Goal: Task Accomplishment & Management: Manage account settings

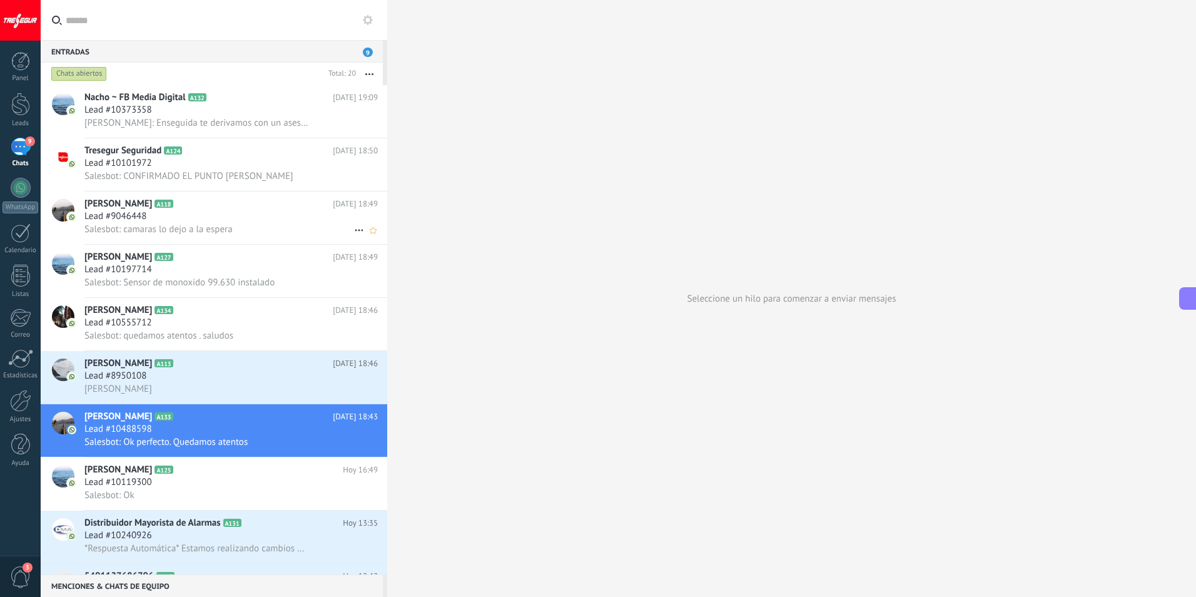
scroll to position [19, 0]
click at [253, 425] on div "Lead #10488598" at bounding box center [230, 429] width 293 height 13
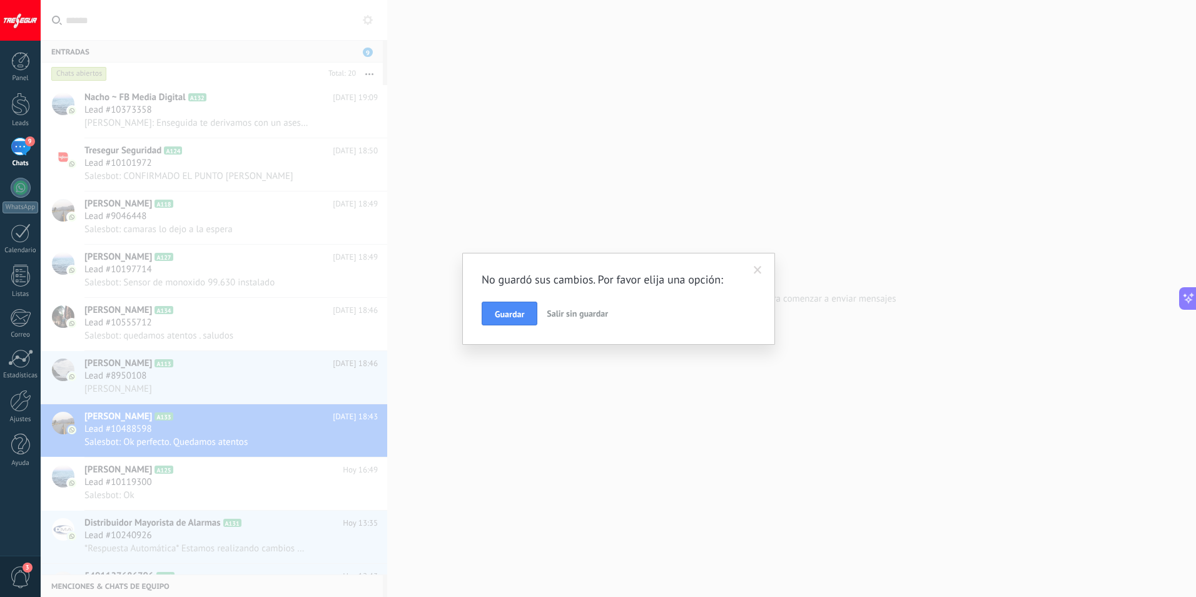
click at [757, 272] on span at bounding box center [758, 270] width 8 height 9
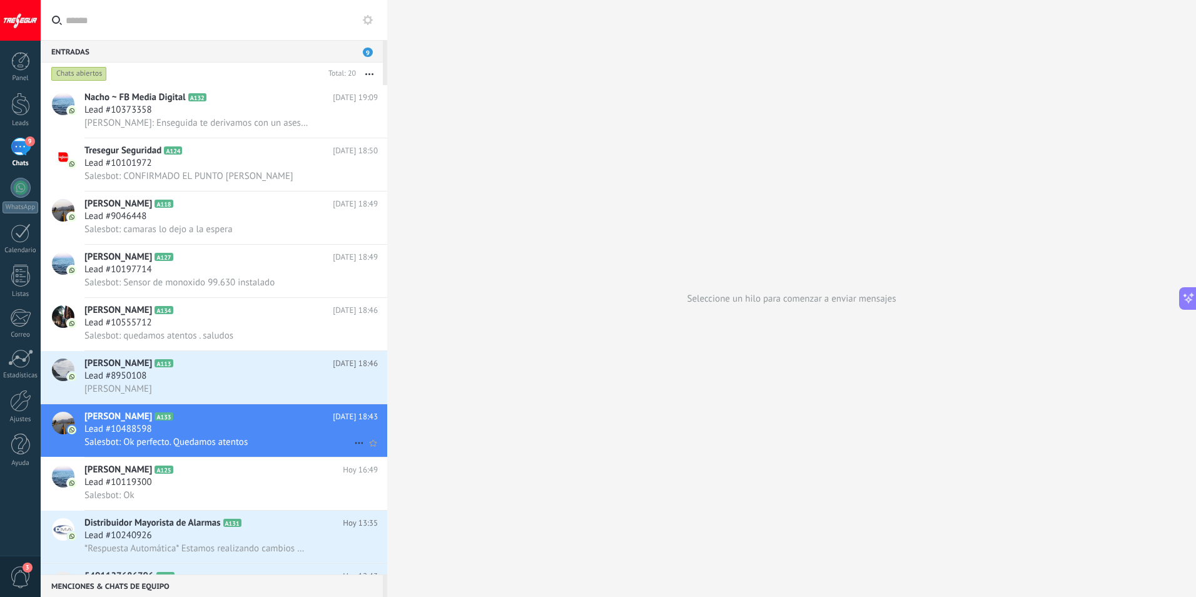
click at [226, 417] on h2 "[PERSON_NAME] A133" at bounding box center [208, 416] width 248 height 13
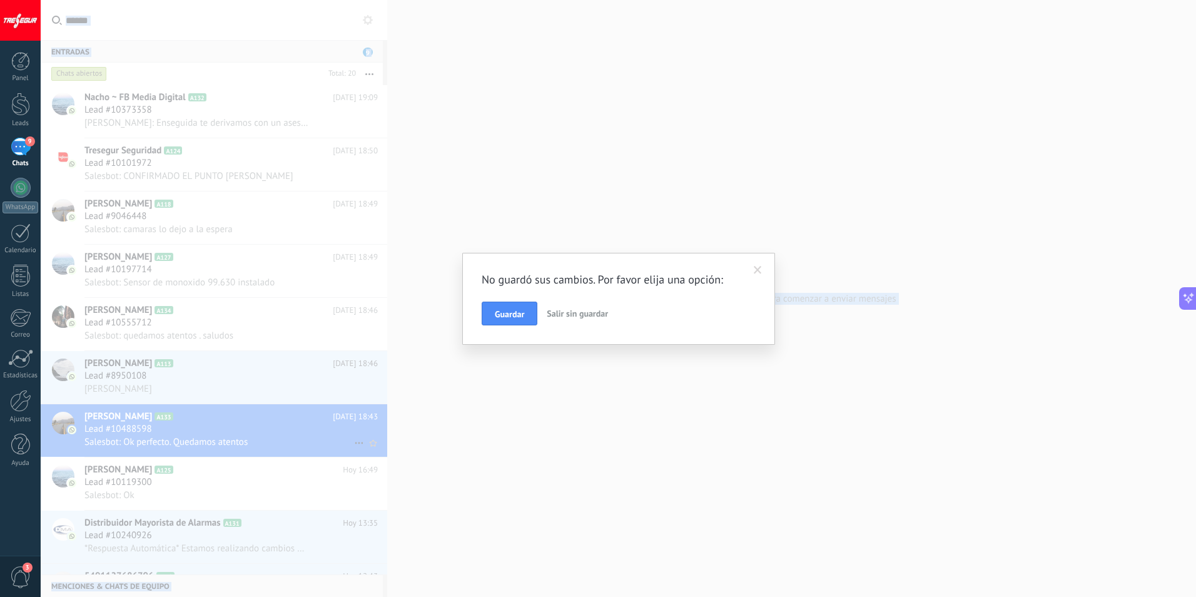
click at [227, 417] on div "No guardó sus cambios. Por favor elija una opción: Guardar Salir sin guardar" at bounding box center [618, 298] width 1155 height 597
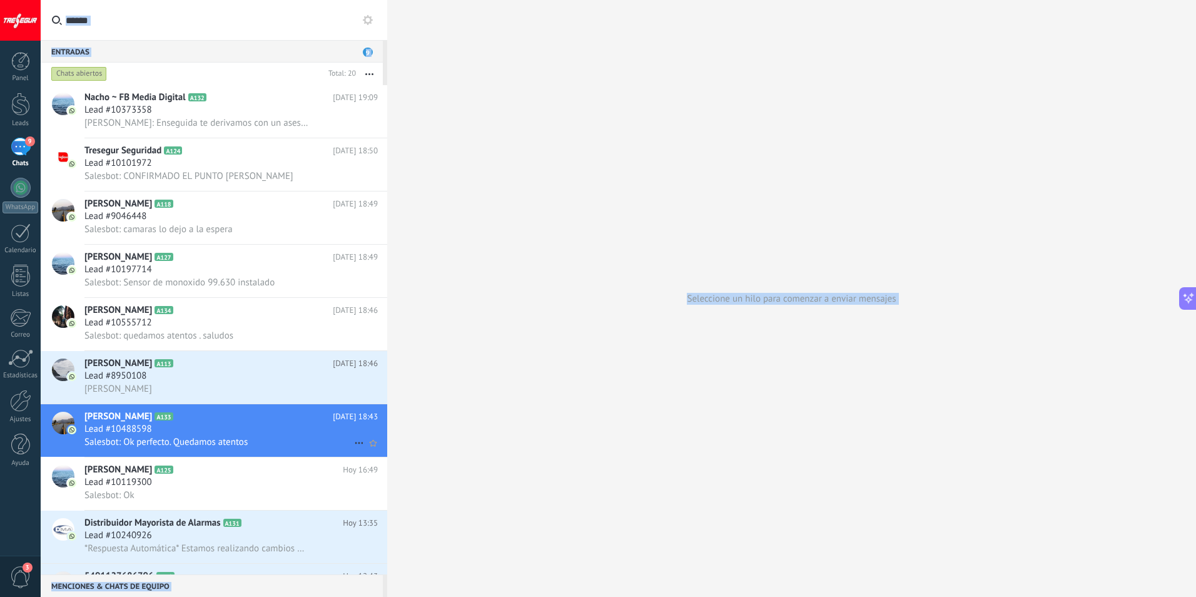
click at [230, 442] on span "Salesbot: Ok perfecto. Quedamos atentos" at bounding box center [165, 442] width 163 height 12
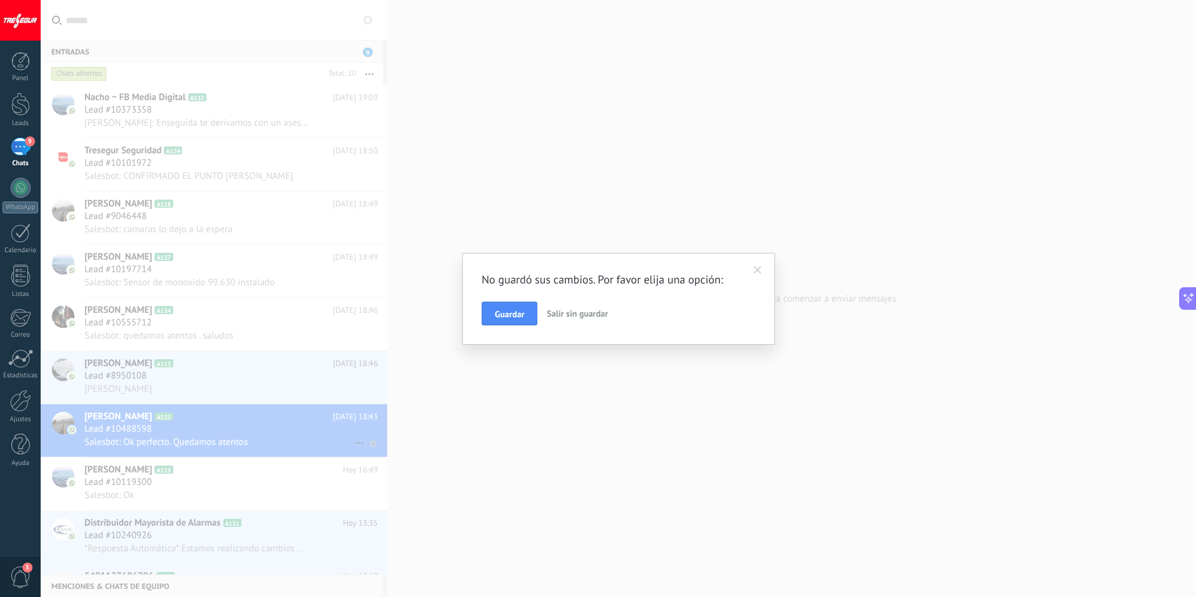
click at [230, 442] on div "No guardó sus cambios. Por favor elija una opción: Guardar Salir sin guardar" at bounding box center [618, 298] width 1155 height 597
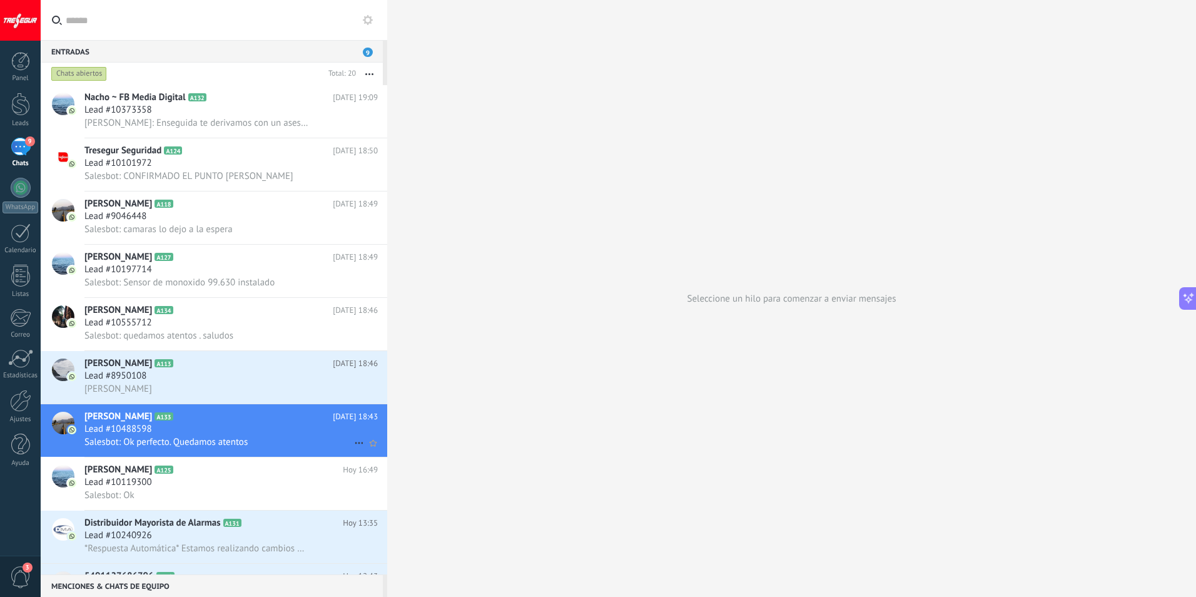
click at [284, 415] on h2 "[PERSON_NAME] A133" at bounding box center [208, 416] width 248 height 13
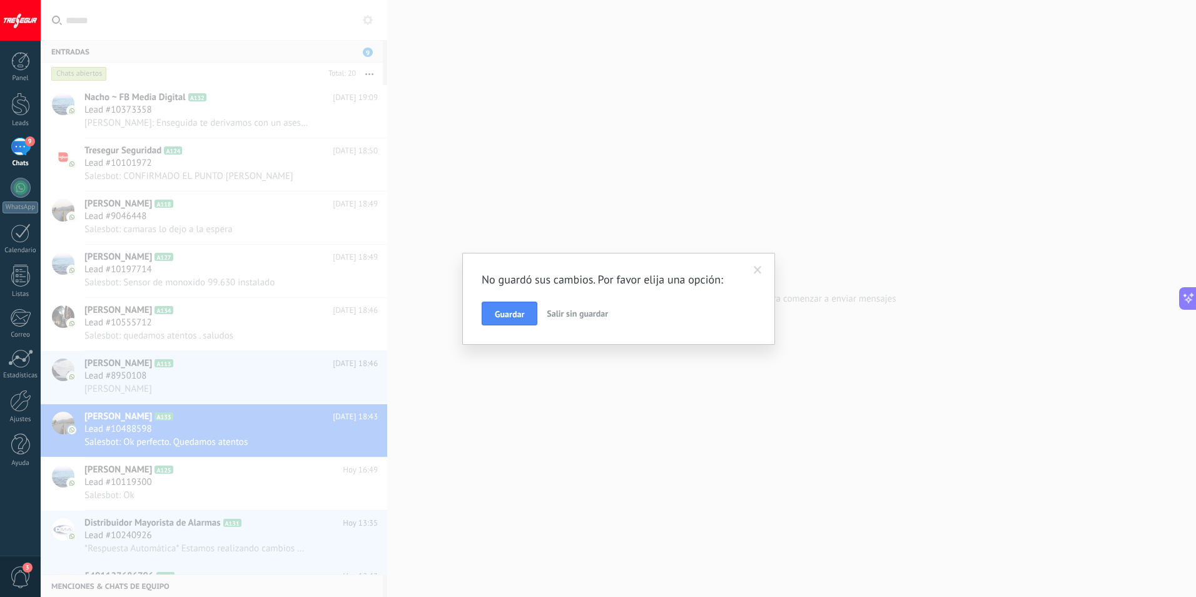
click at [523, 316] on span "Guardar" at bounding box center [509, 314] width 29 height 9
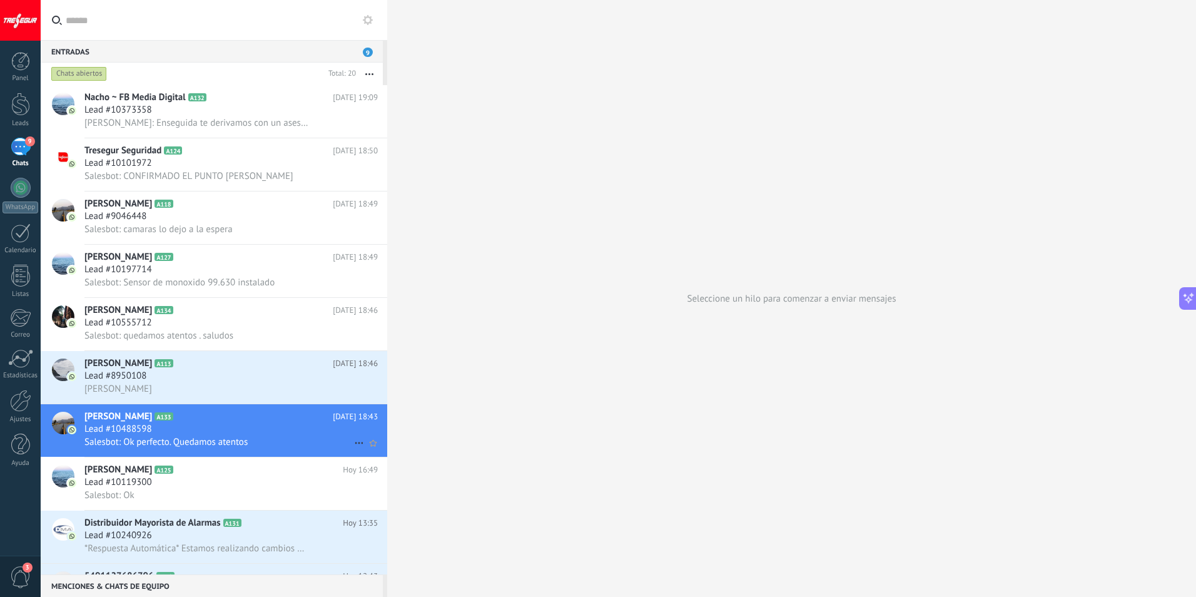
click at [308, 422] on h2 "[PERSON_NAME] A133" at bounding box center [208, 416] width 248 height 13
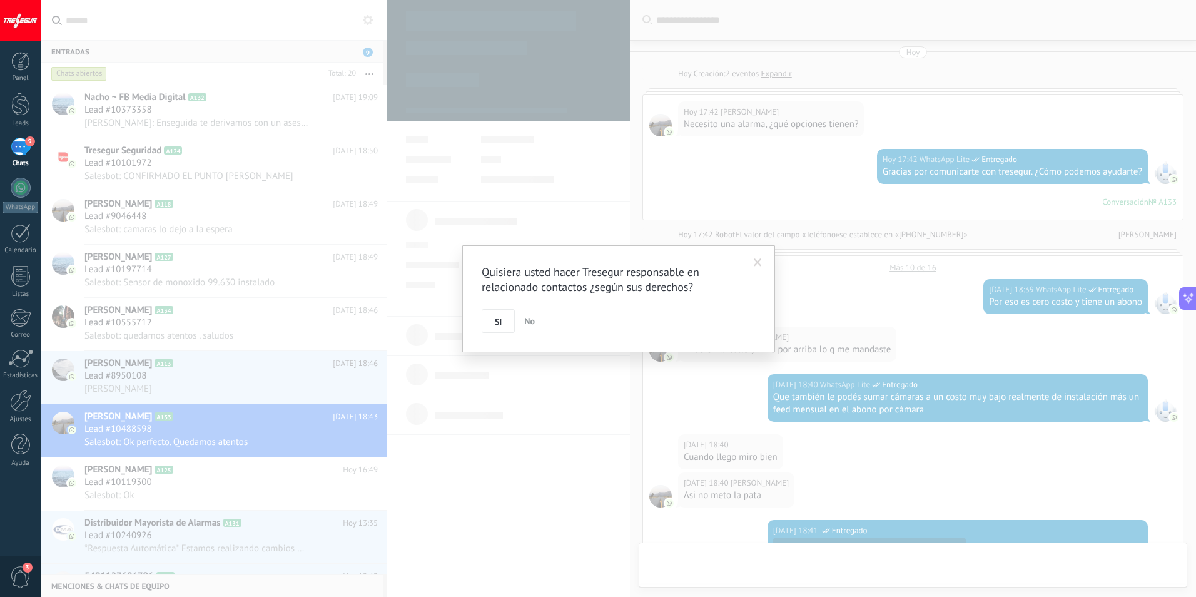
scroll to position [472, 0]
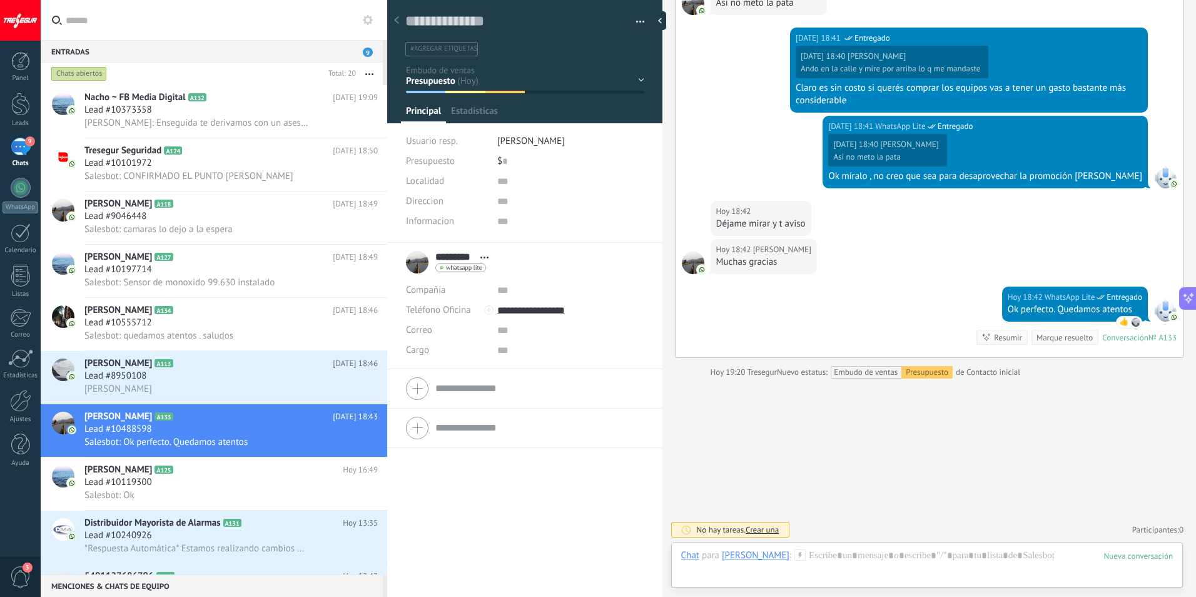
scroll to position [19, 0]
click at [0, 0] on div "Contacto inicial Seguimiento Presupuesto Visita Venta Logrado con éxito Ventas …" at bounding box center [0, 0] width 0 height 0
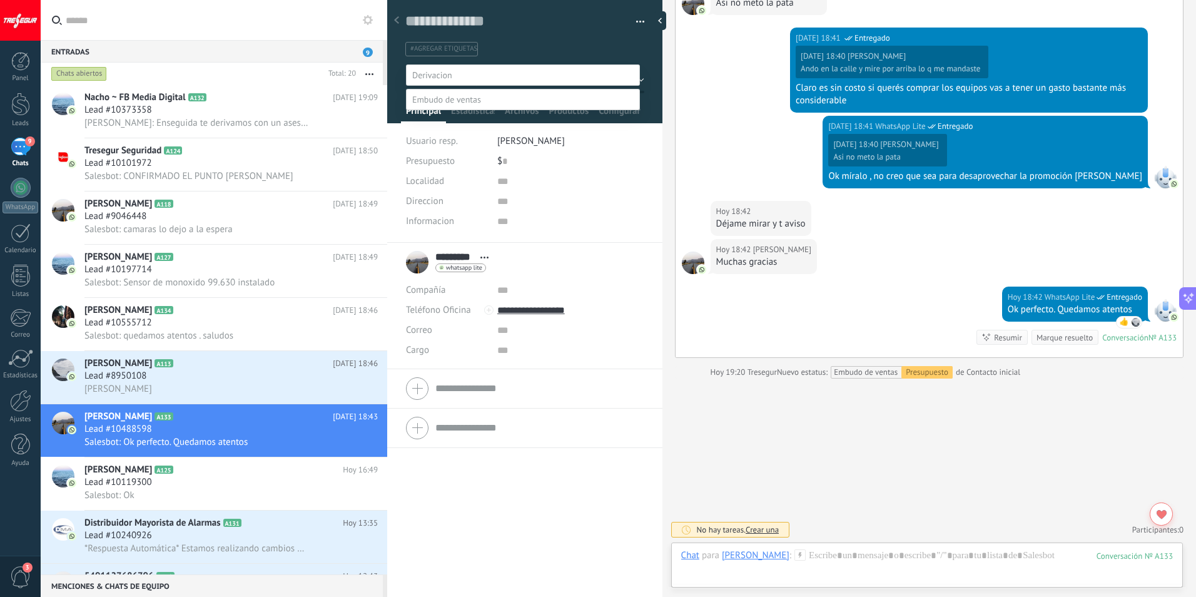
scroll to position [24, 0]
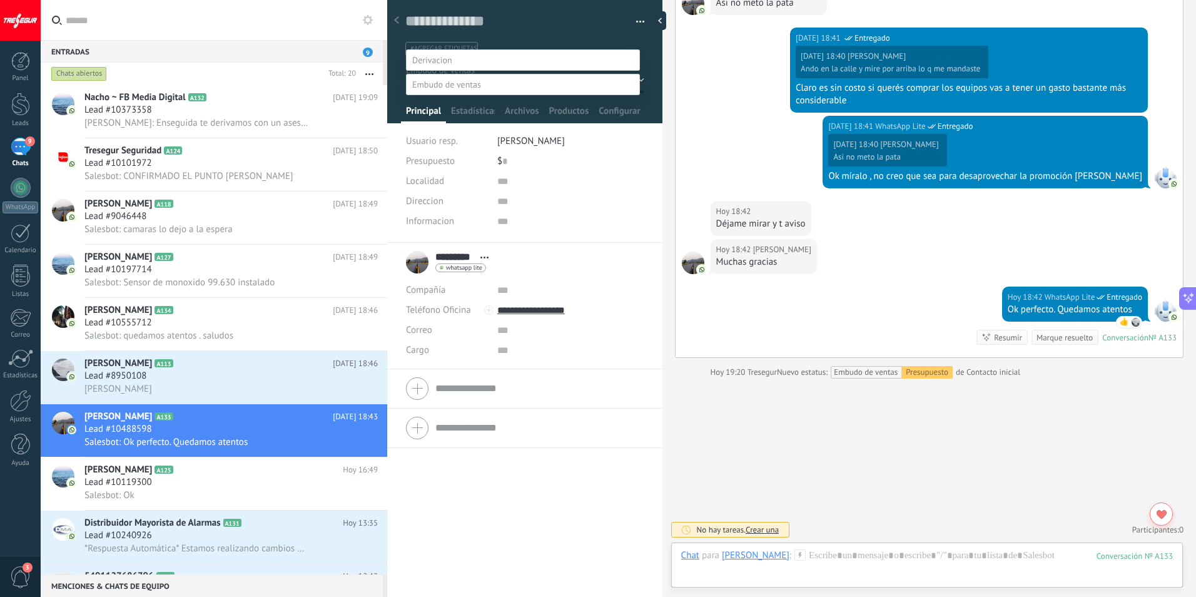
click at [0, 0] on label "Presupuesto" at bounding box center [0, 0] width 0 height 0
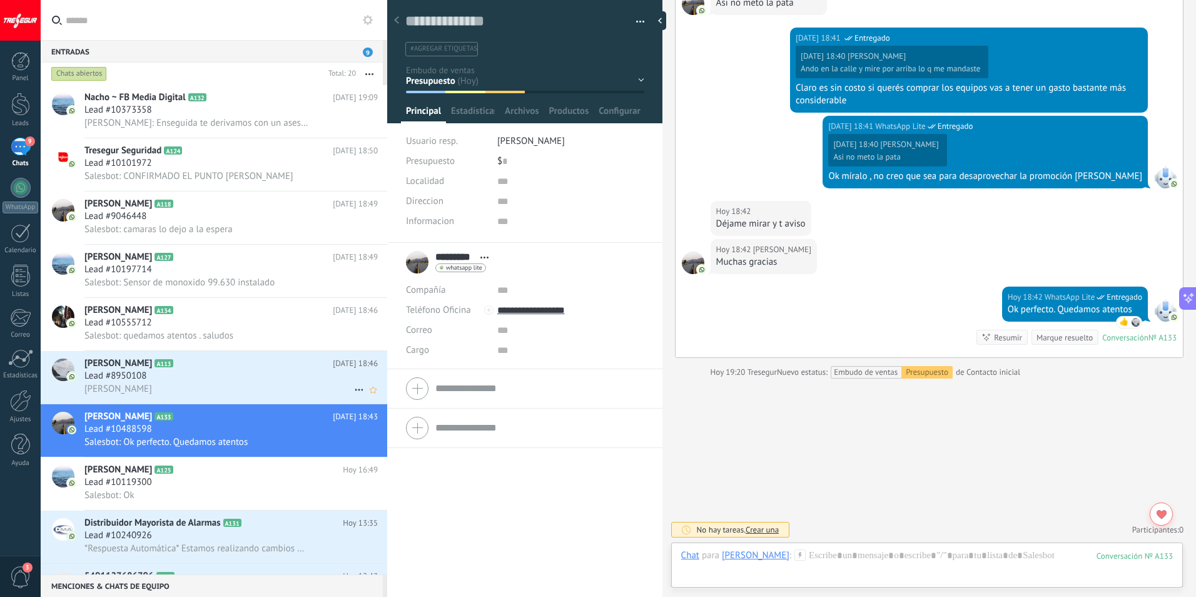
click at [163, 371] on div "Lead #8950108" at bounding box center [230, 376] width 293 height 13
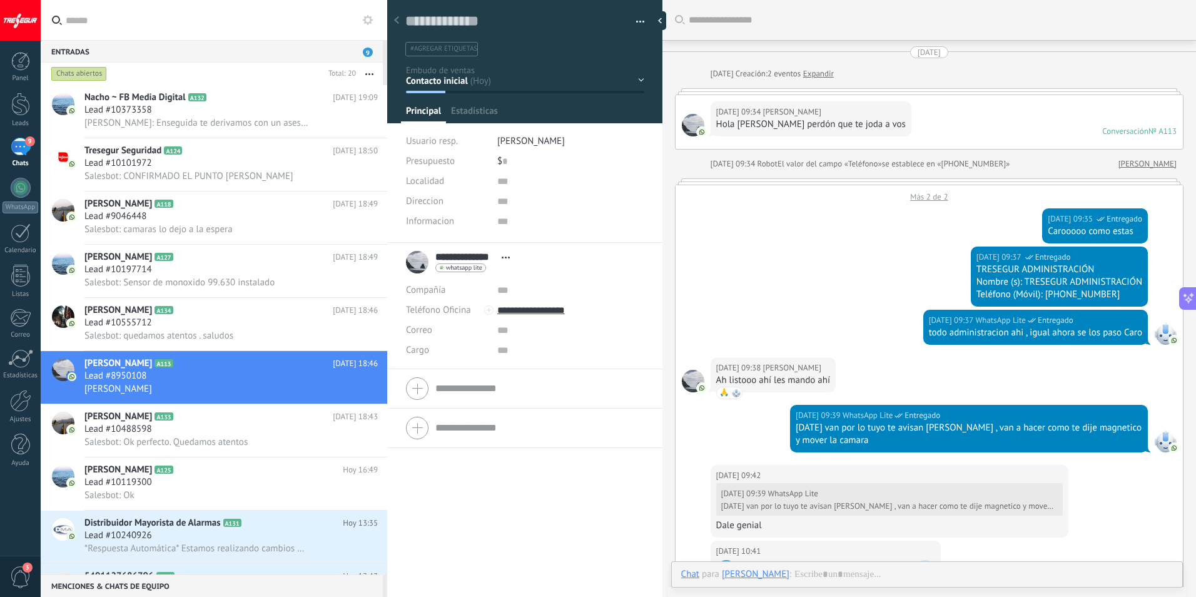
scroll to position [1164, 0]
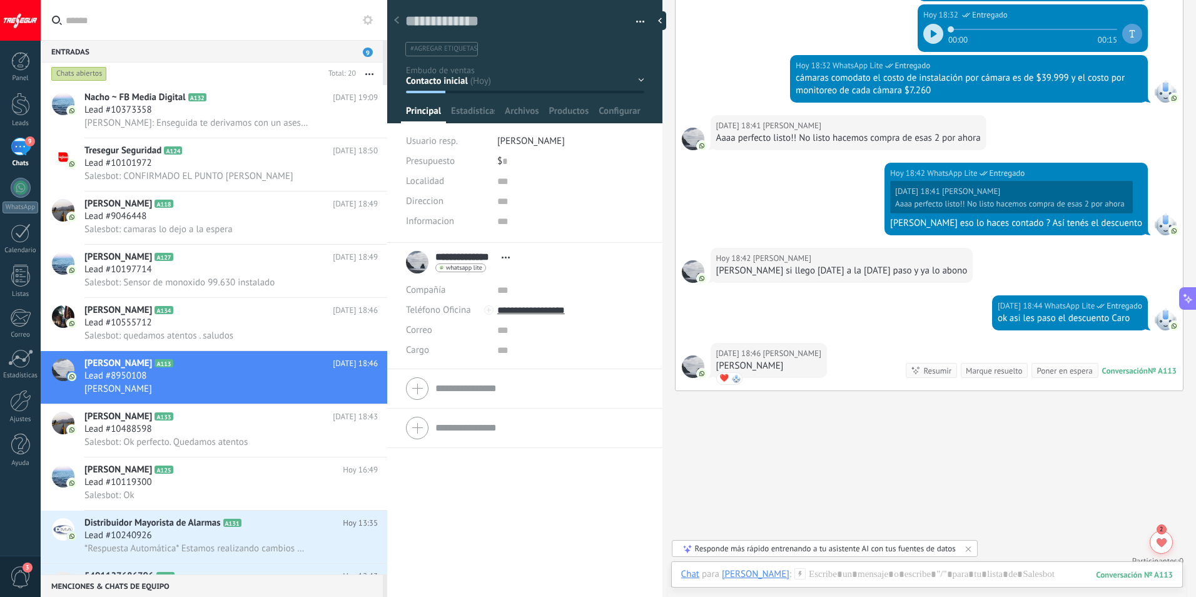
click at [0, 0] on div "Contacto inicial Seguimiento Presupuesto Visita Venta Logrado con éxito Ventas …" at bounding box center [0, 0] width 0 height 0
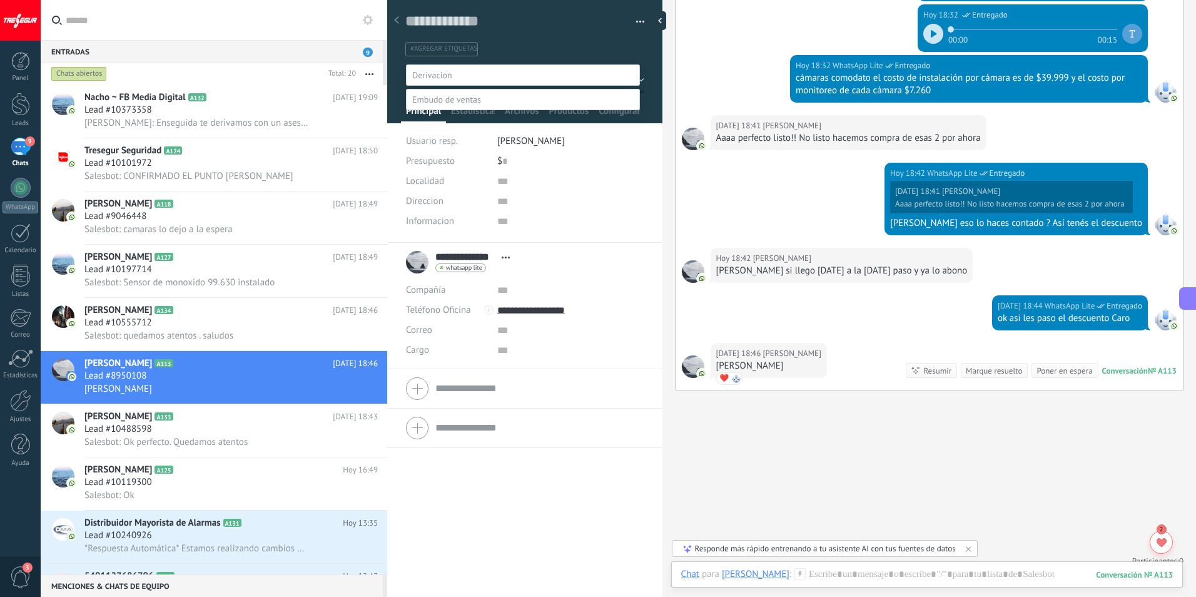
scroll to position [24, 0]
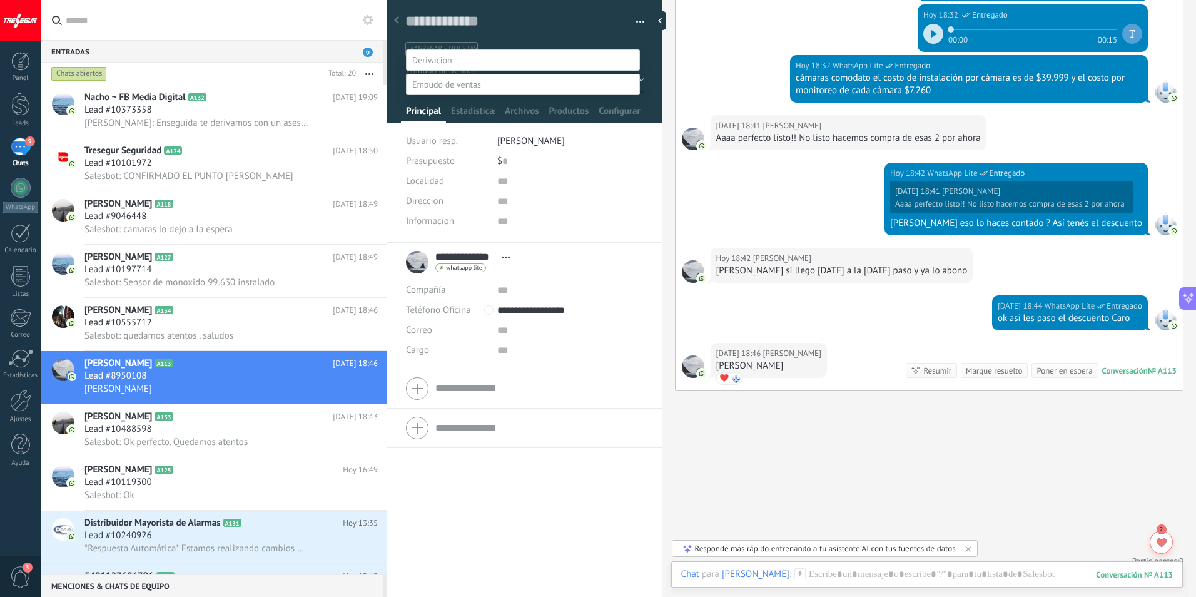
click at [0, 0] on label "Logrado con éxito" at bounding box center [0, 0] width 0 height 0
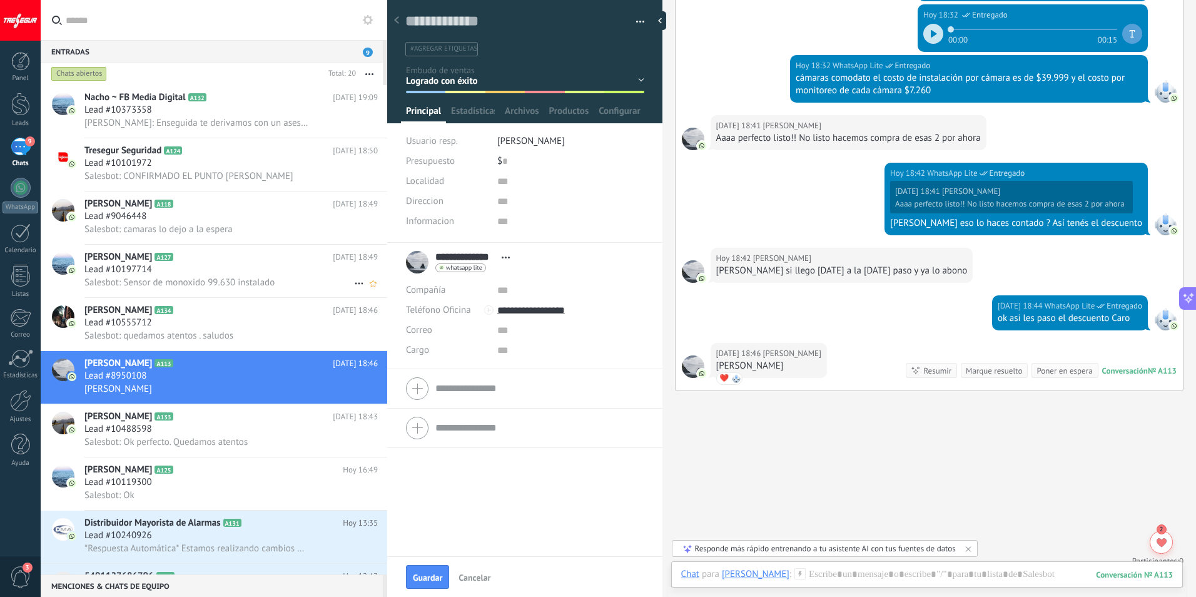
click at [201, 251] on h2 "[PERSON_NAME] A127" at bounding box center [208, 257] width 248 height 13
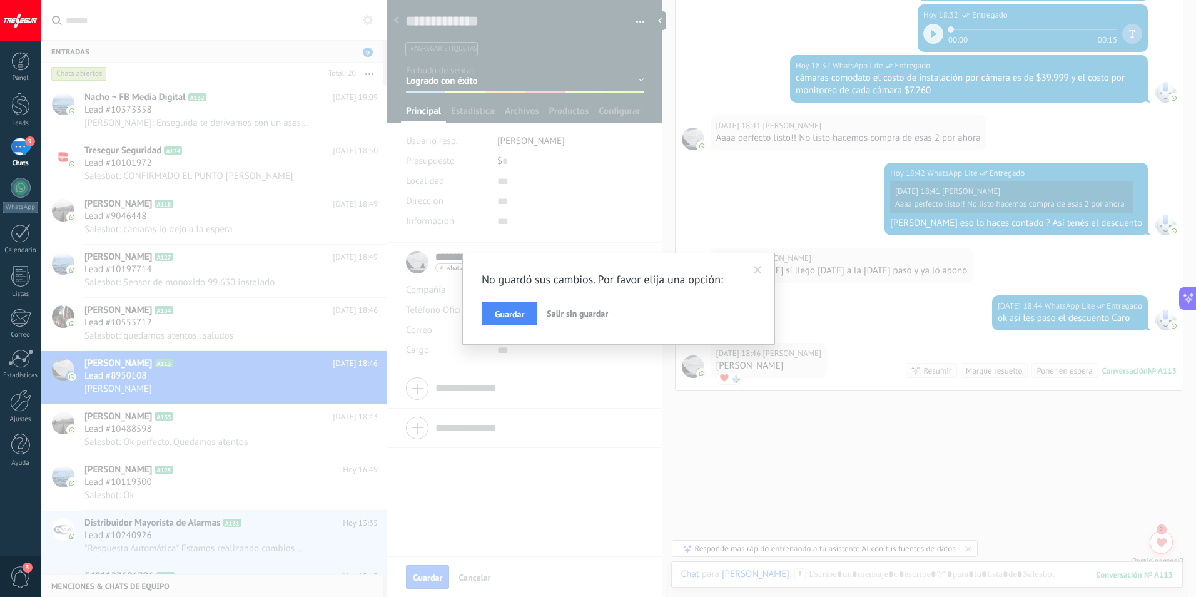
click at [755, 272] on span at bounding box center [758, 270] width 8 height 9
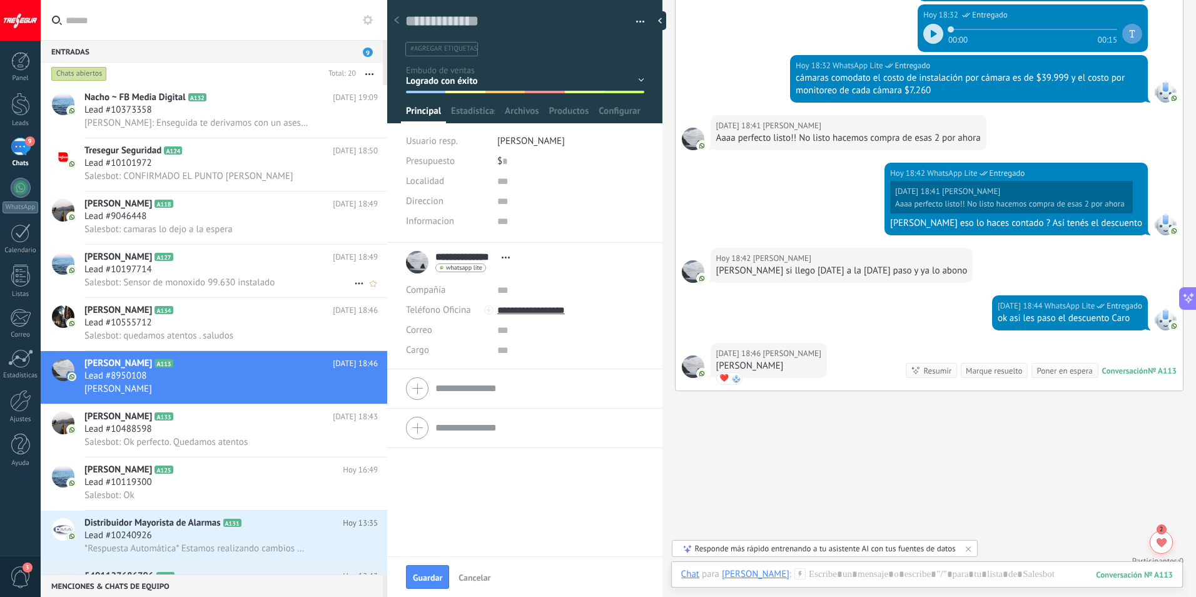
click at [142, 274] on span "Lead #10197714" at bounding box center [118, 269] width 68 height 13
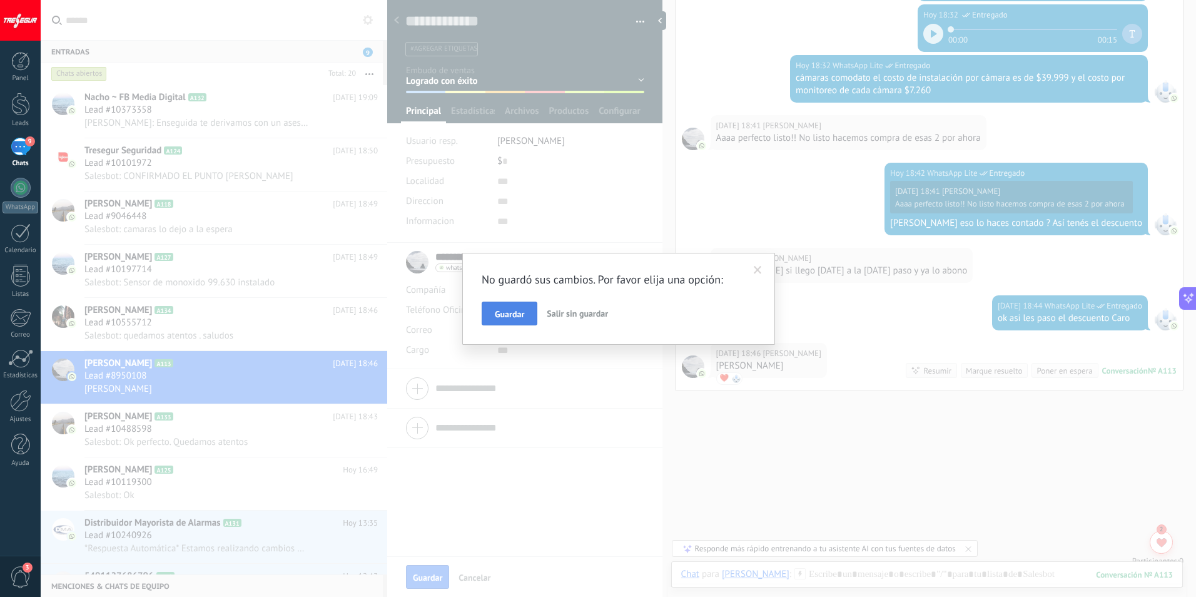
click at [508, 316] on span "Guardar" at bounding box center [509, 314] width 29 height 9
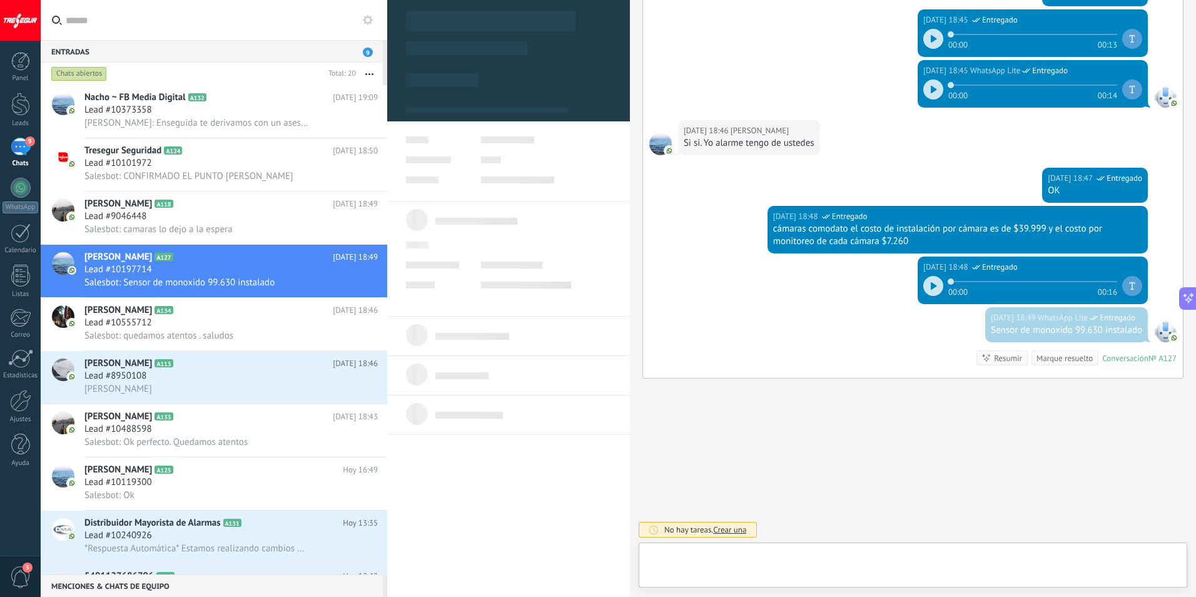
scroll to position [19, 0]
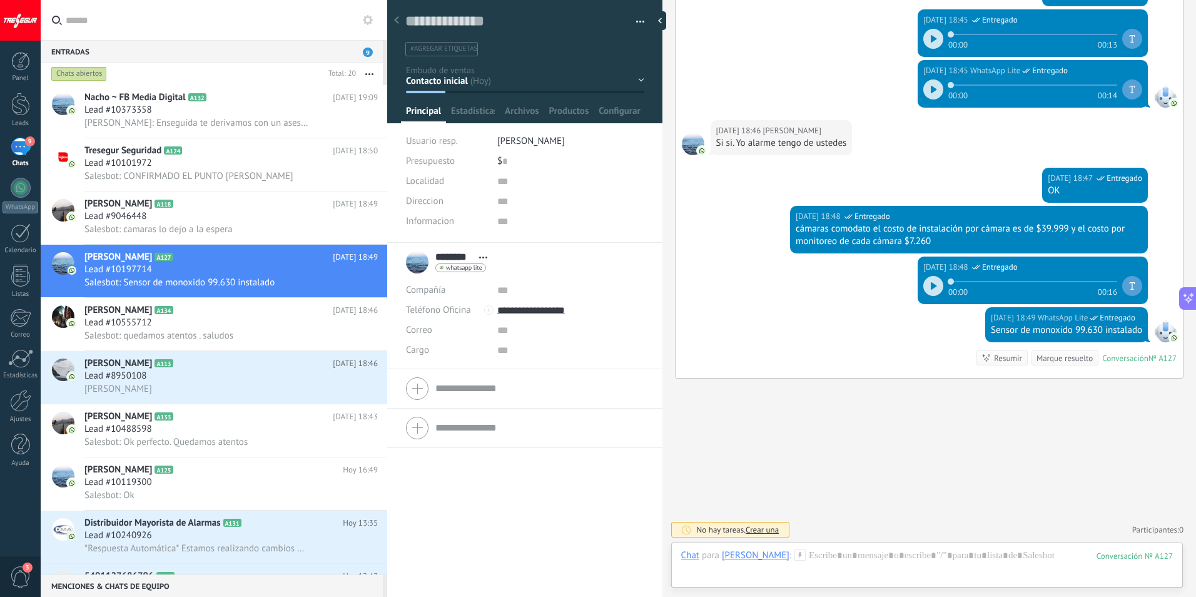
click at [0, 0] on div "Contacto inicial Seguimiento Presupuesto Visita Venta Logrado con éxito Ventas …" at bounding box center [0, 0] width 0 height 0
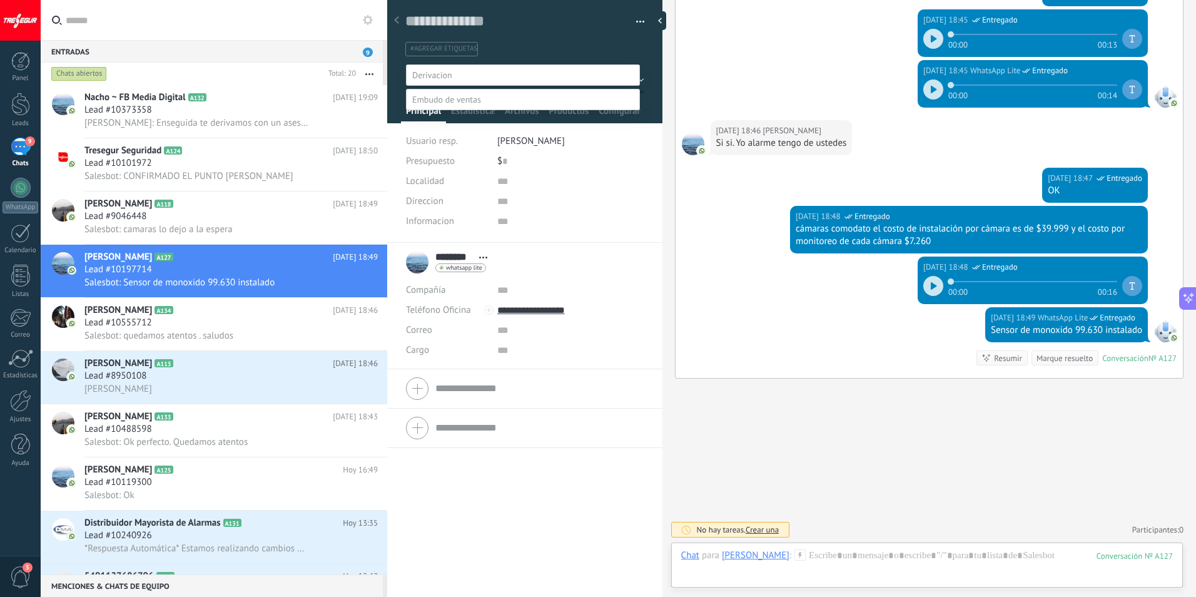
scroll to position [24, 0]
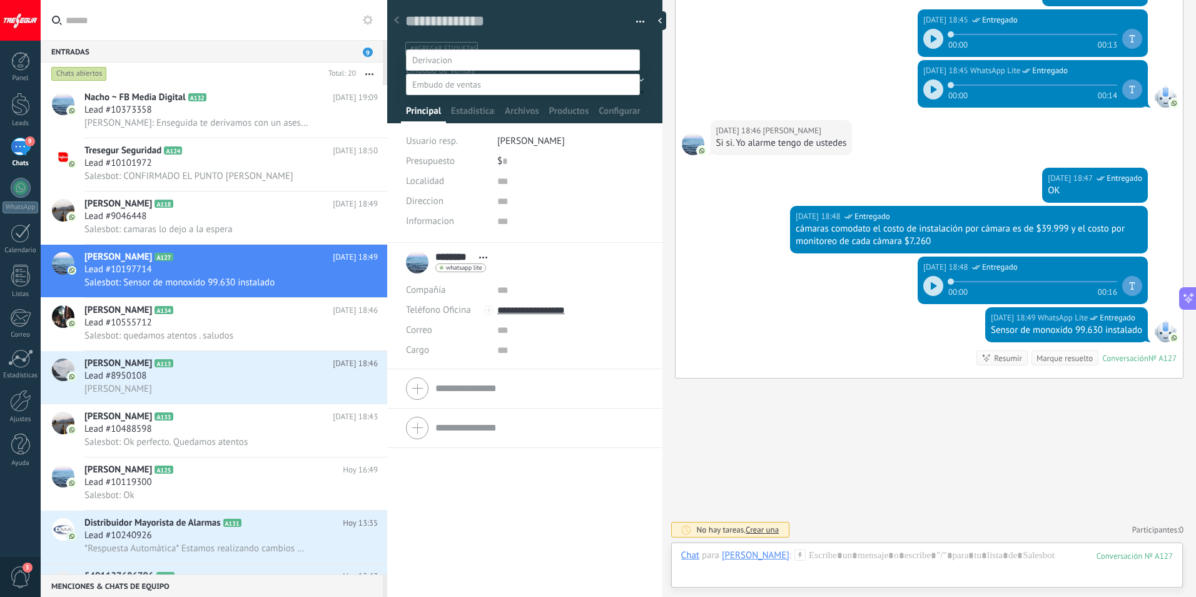
click at [0, 0] on label "Presupuesto" at bounding box center [0, 0] width 0 height 0
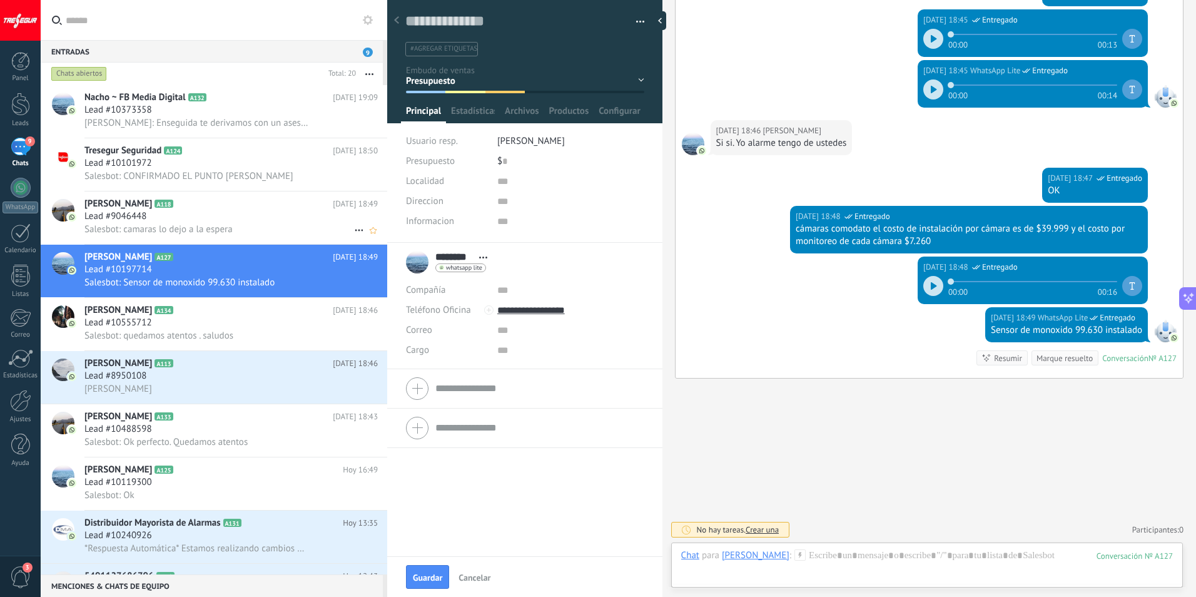
click at [188, 205] on h2 "[PERSON_NAME] A118" at bounding box center [208, 204] width 248 height 13
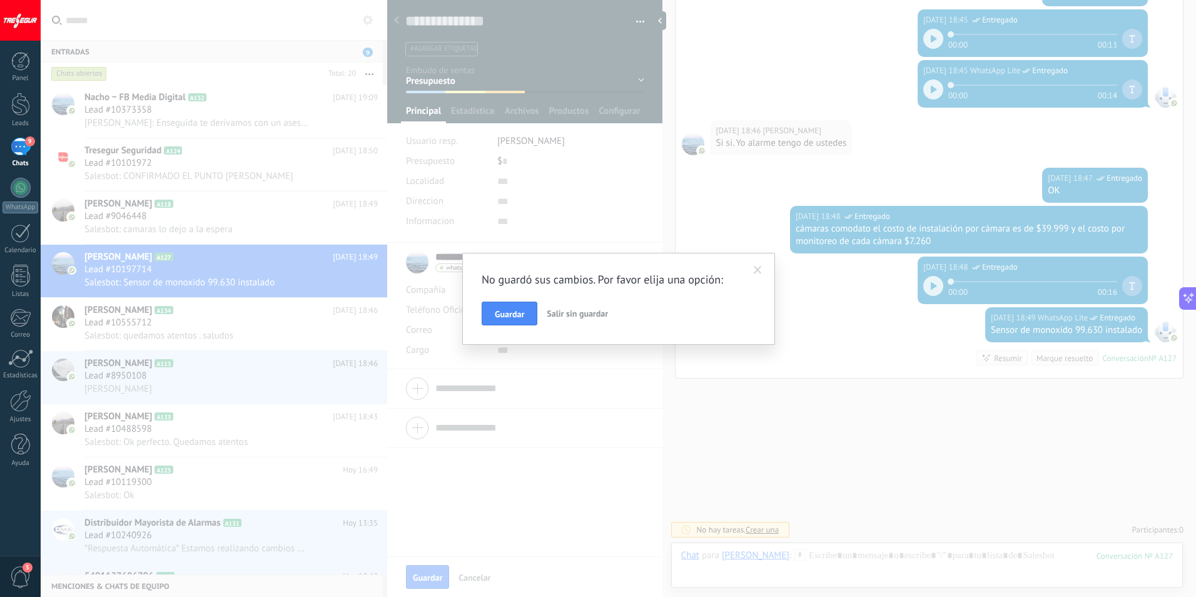
click at [510, 321] on button "Guardar" at bounding box center [510, 313] width 56 height 24
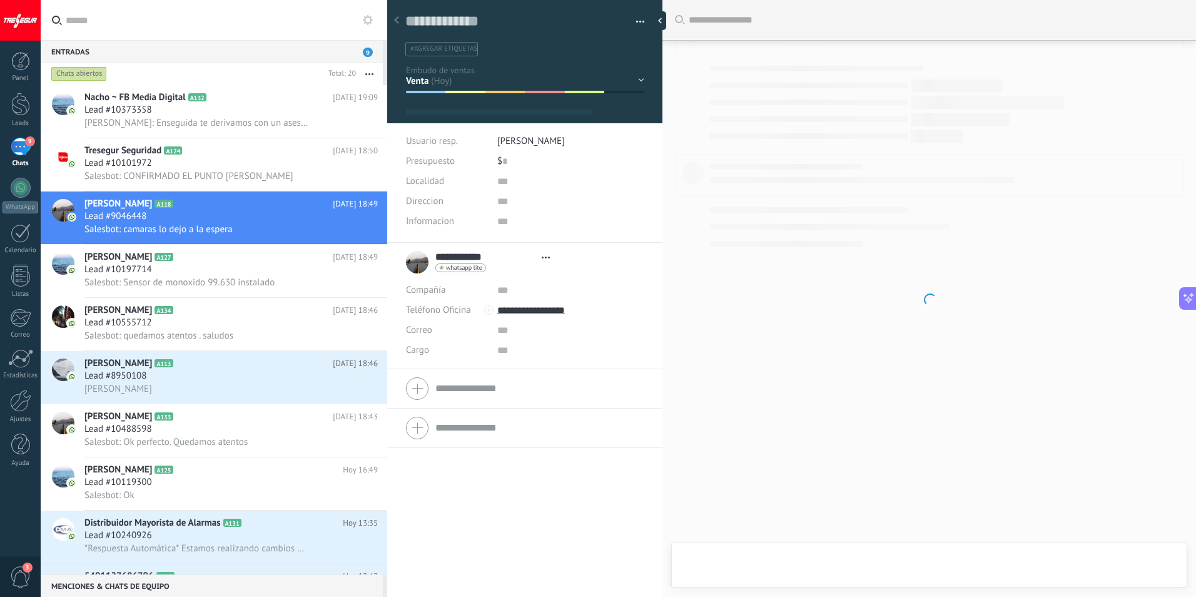
type textarea "**********"
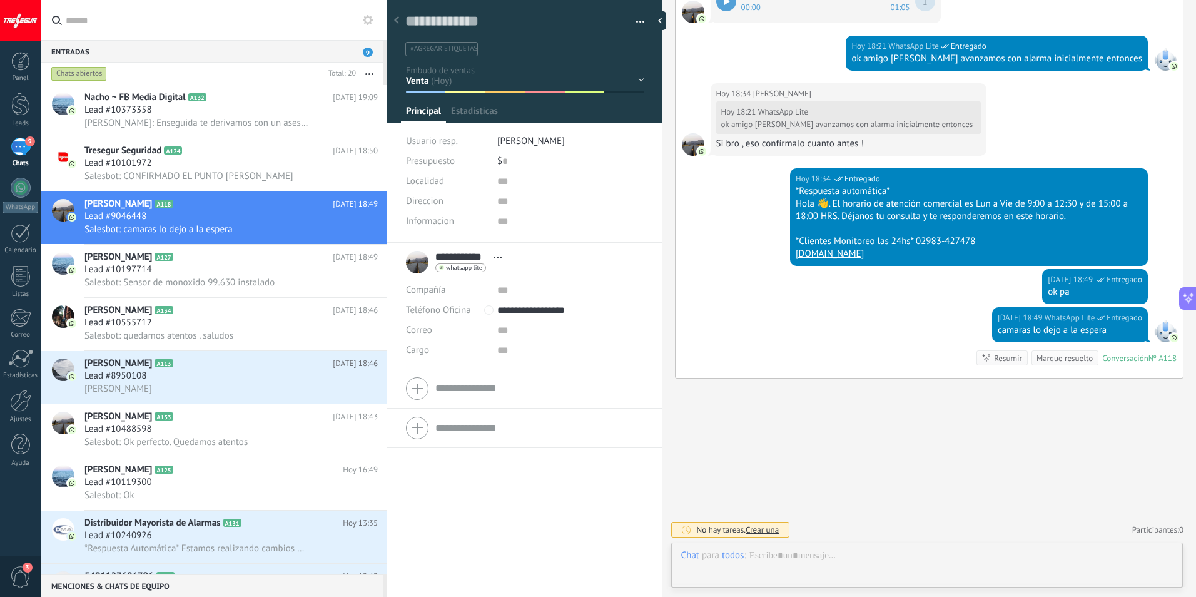
scroll to position [19, 0]
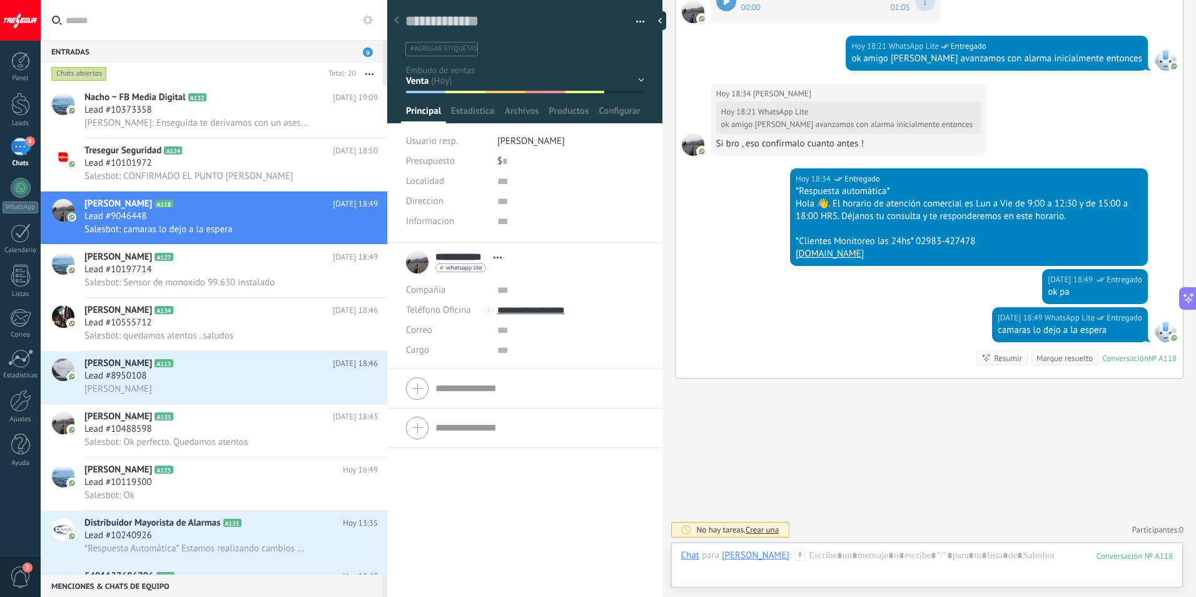
click at [0, 0] on div "Contacto inicial Seguimiento Presupuesto Visita Venta Logrado con éxito Ventas …" at bounding box center [0, 0] width 0 height 0
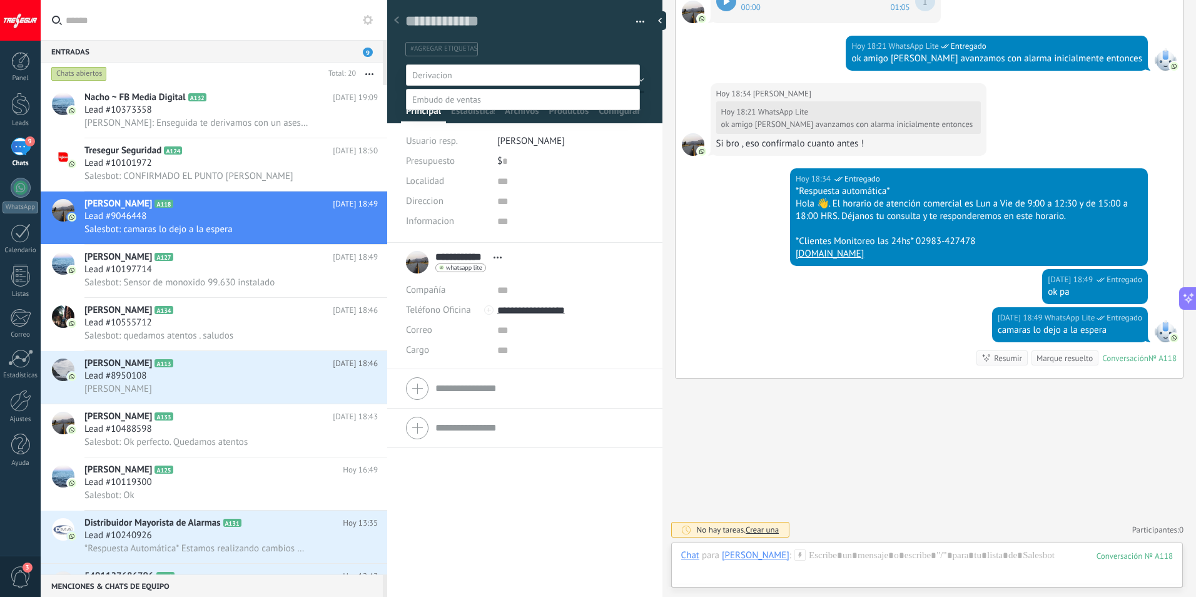
scroll to position [24, 0]
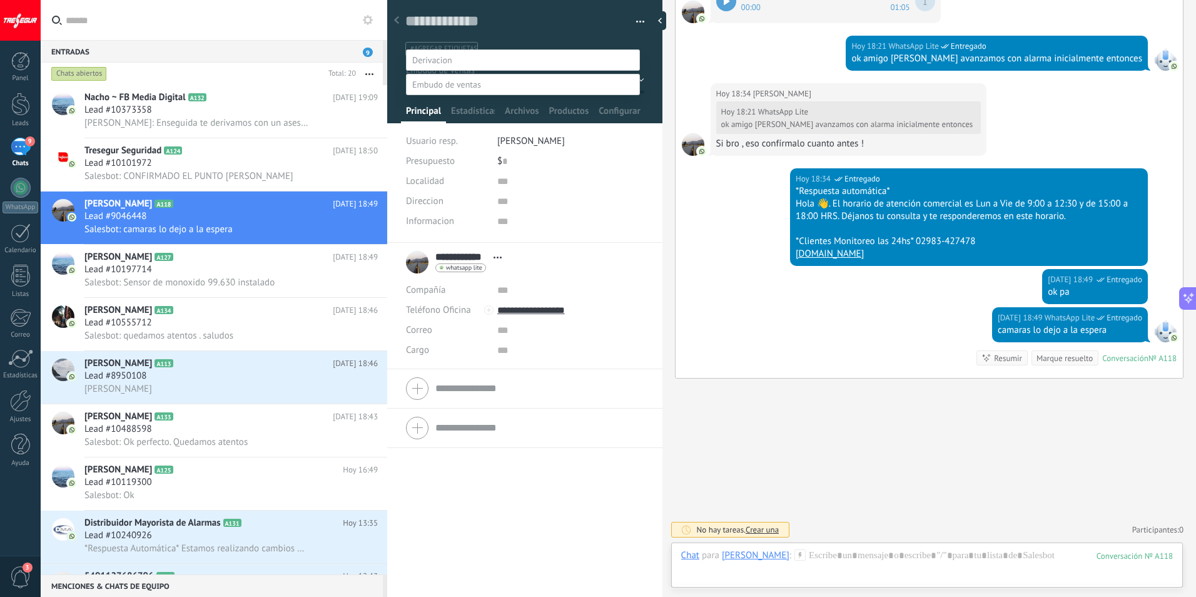
click at [0, 0] on label "Logrado con éxito" at bounding box center [0, 0] width 0 height 0
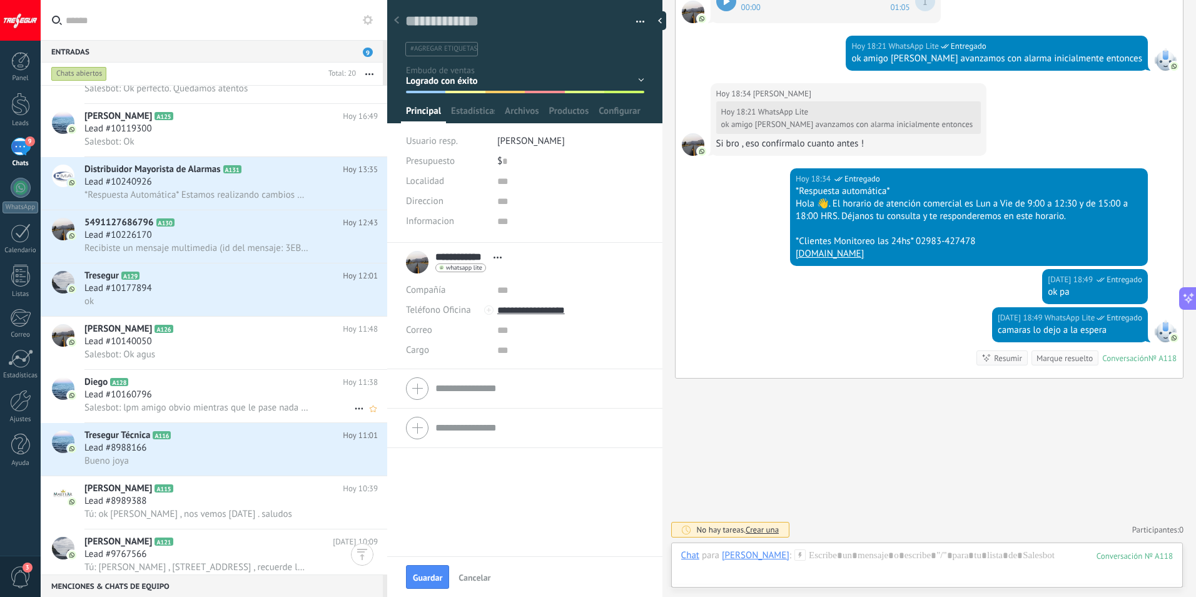
scroll to position [376, 0]
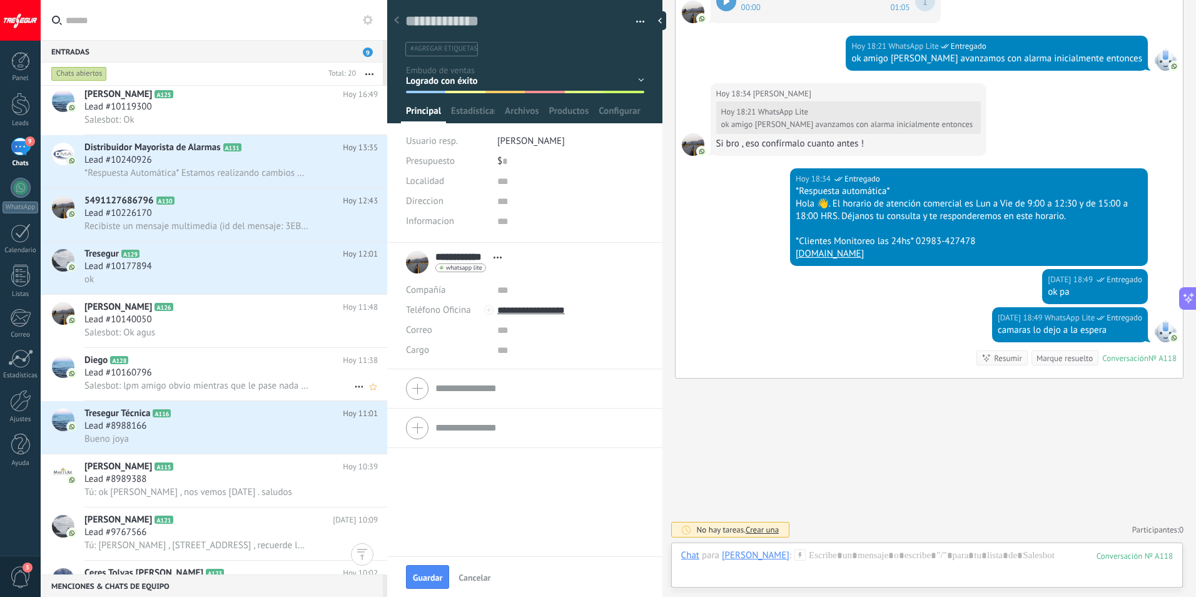
click at [209, 321] on div "Lead #10140050" at bounding box center [230, 319] width 293 height 13
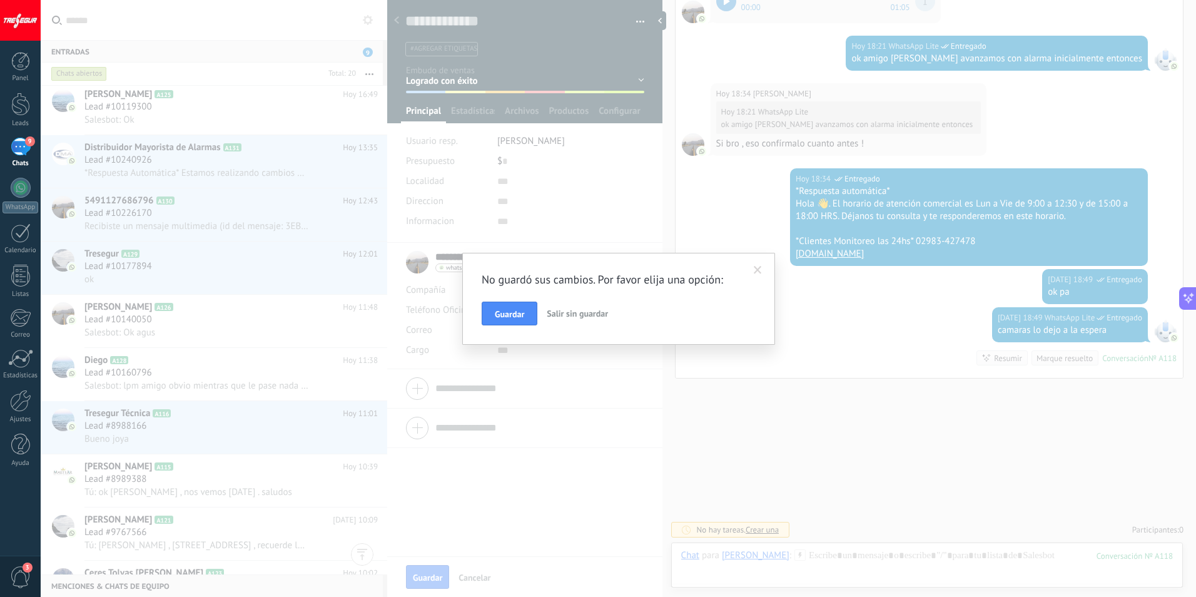
click at [747, 271] on div "No guardó sus cambios. Por favor elija una opción: Guardar Salir sin guardar" at bounding box center [618, 299] width 313 height 92
click at [754, 271] on span at bounding box center [758, 270] width 8 height 9
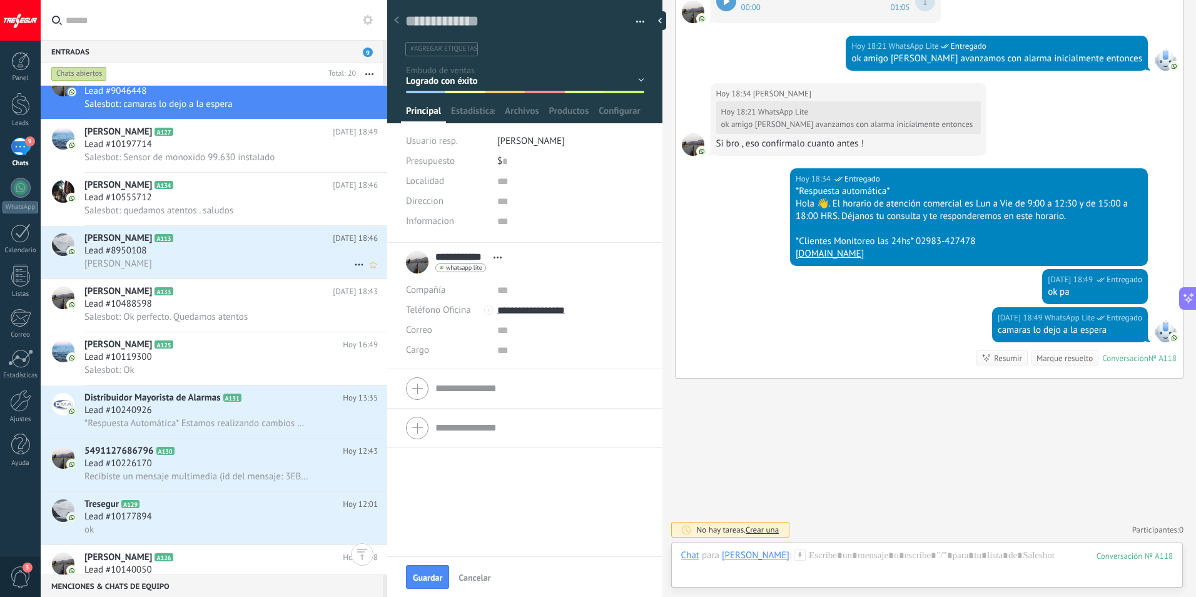
scroll to position [0, 0]
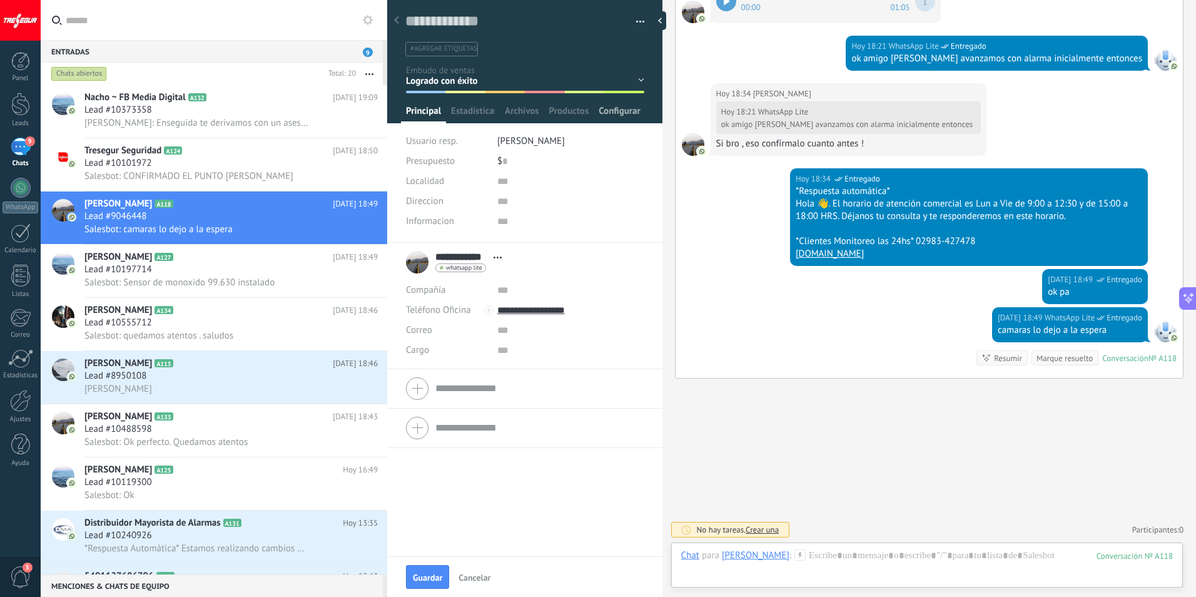
click at [631, 112] on span "Configurar" at bounding box center [619, 114] width 41 height 18
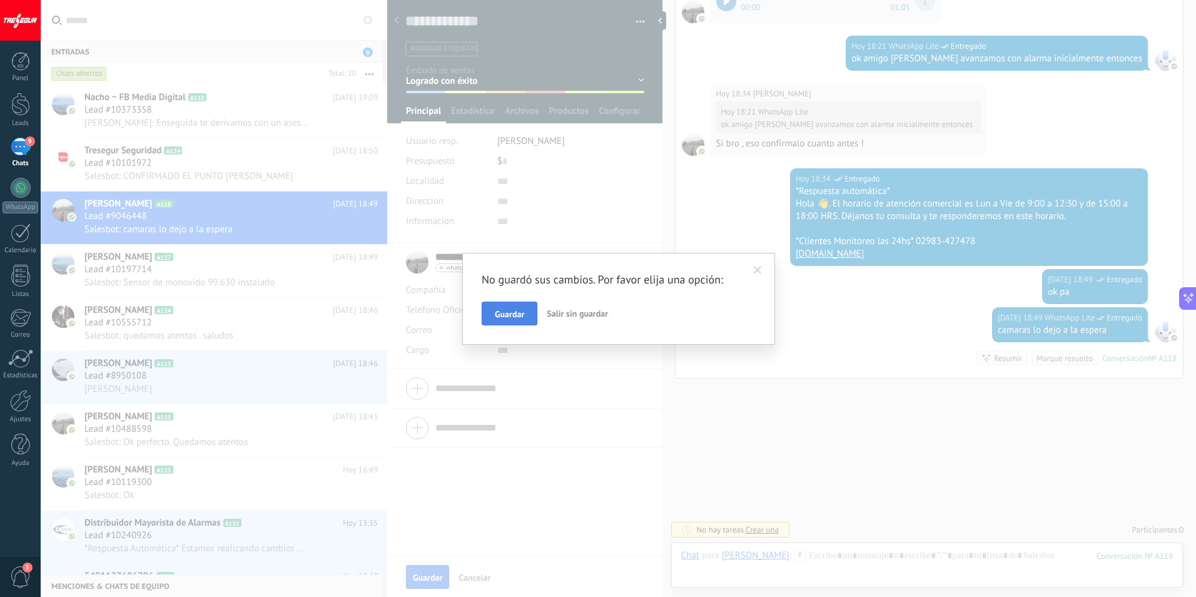
click at [523, 315] on span "Guardar" at bounding box center [509, 314] width 29 height 9
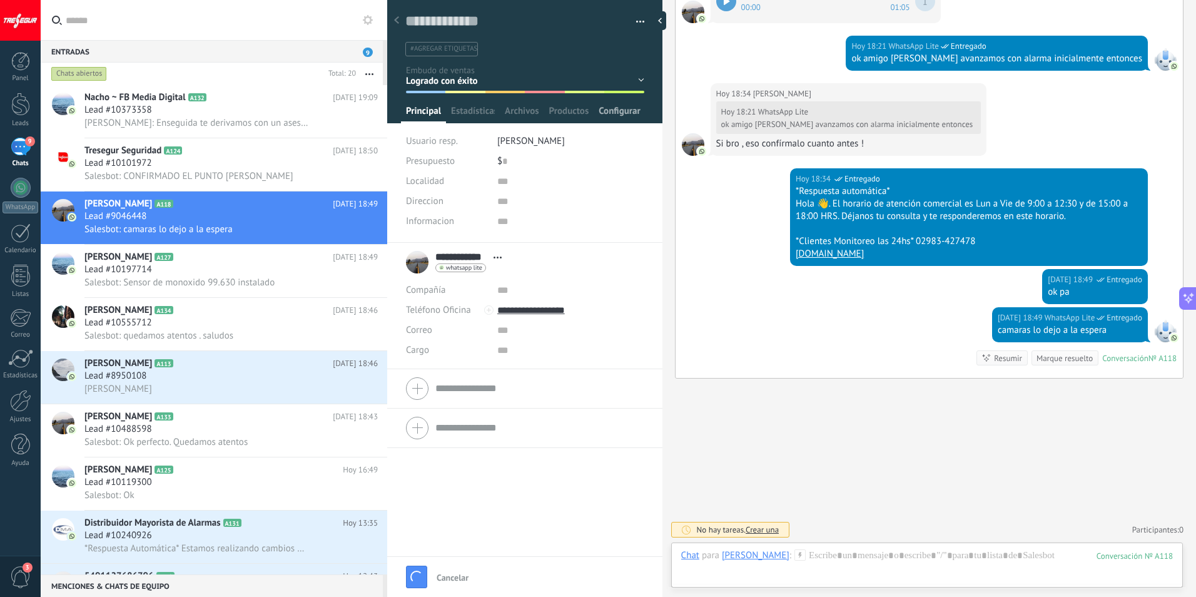
click at [618, 107] on span "Configurar" at bounding box center [619, 114] width 41 height 18
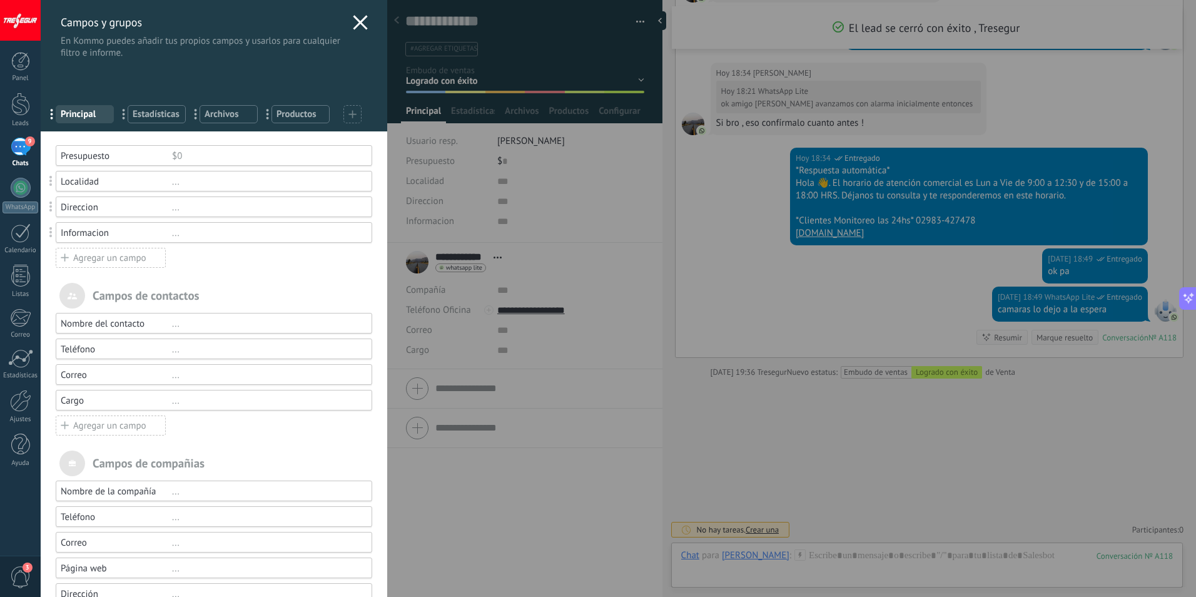
click at [353, 29] on icon at bounding box center [360, 22] width 15 height 15
